Goal: Check status: Check status

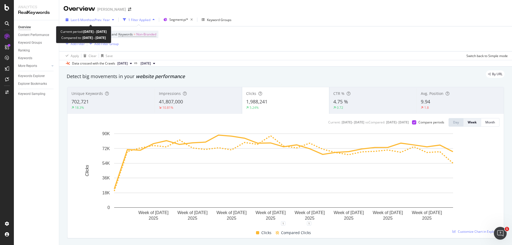
click at [94, 21] on span "vs Prev. Year" at bounding box center [101, 20] width 18 height 5
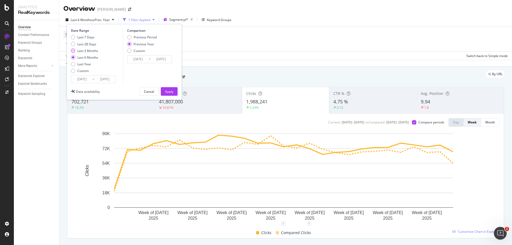
click at [74, 50] on div "Last 3 Months" at bounding box center [73, 51] width 4 height 4
type input "[DATE]"
click at [167, 90] on div "Apply" at bounding box center [169, 91] width 8 height 5
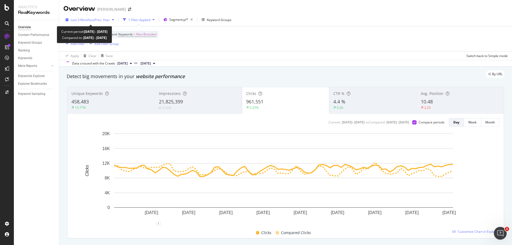
click at [107, 21] on span "vs Prev. Year" at bounding box center [101, 20] width 18 height 5
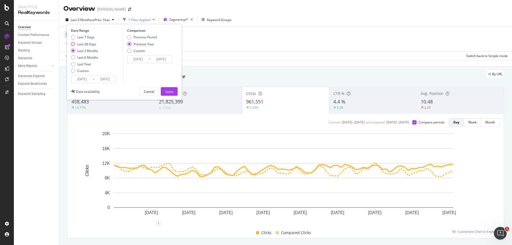
click at [75, 45] on div "Last 28 Days" at bounding box center [73, 44] width 4 height 4
type input "[DATE]"
click at [164, 89] on button "Apply" at bounding box center [169, 91] width 17 height 9
